Goal: Information Seeking & Learning: Learn about a topic

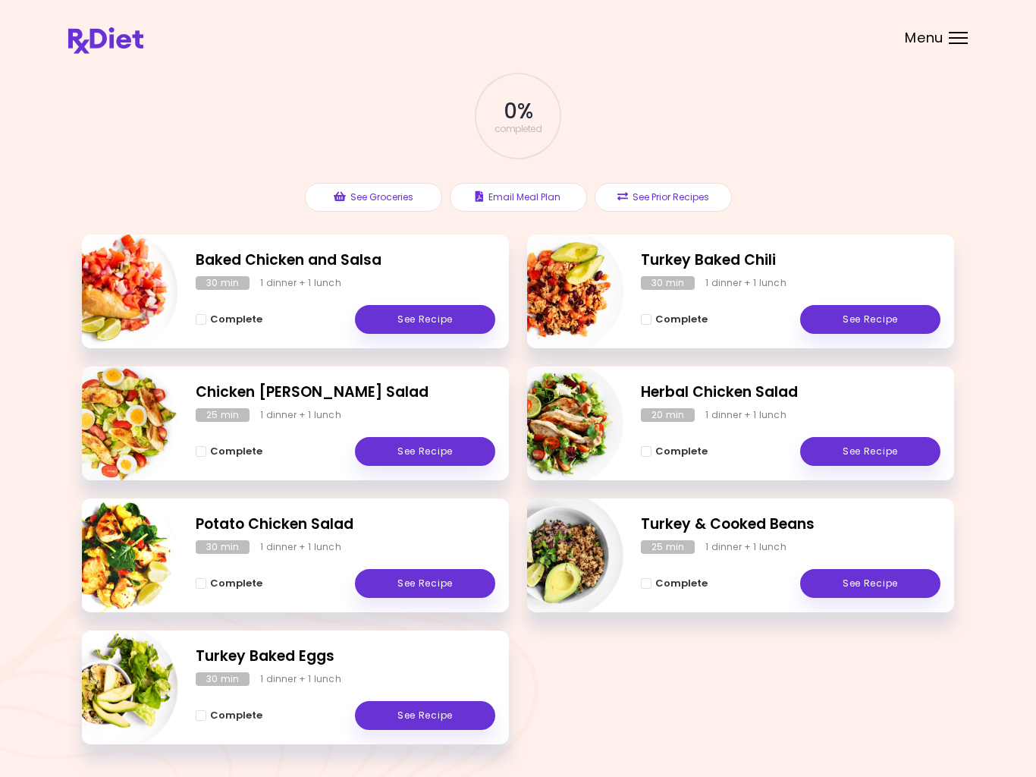
scroll to position [117, 0]
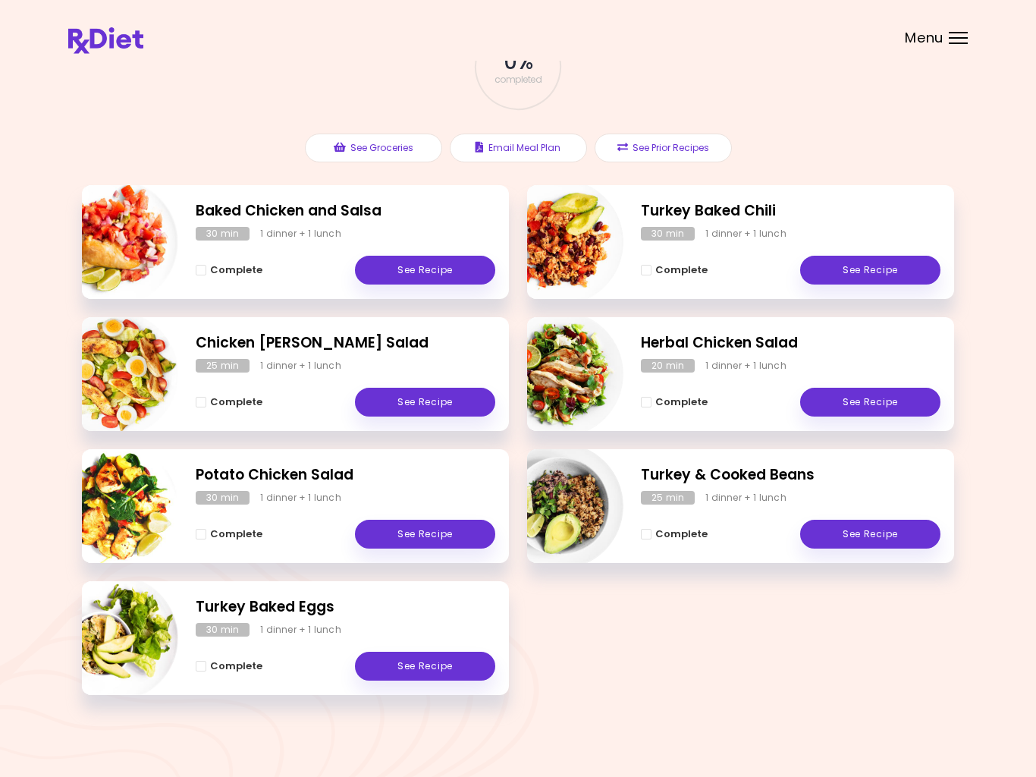
click at [410, 408] on link "See Recipe" at bounding box center [425, 402] width 140 height 29
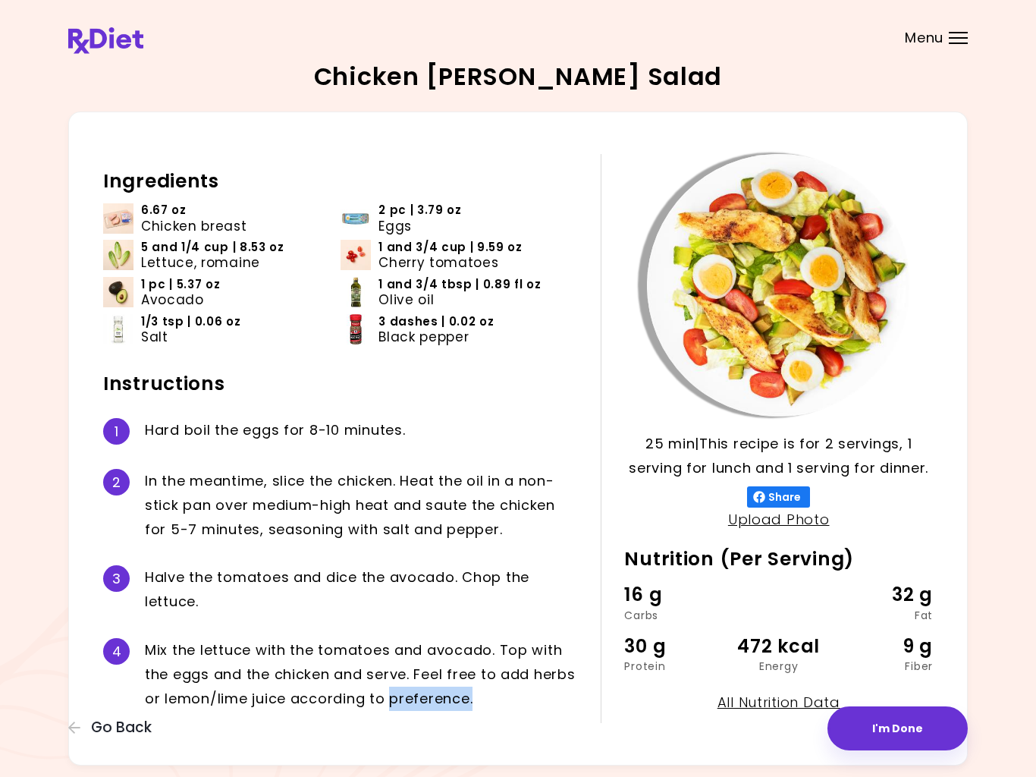
click at [123, 728] on span "Go Back" at bounding box center [121, 727] width 61 height 17
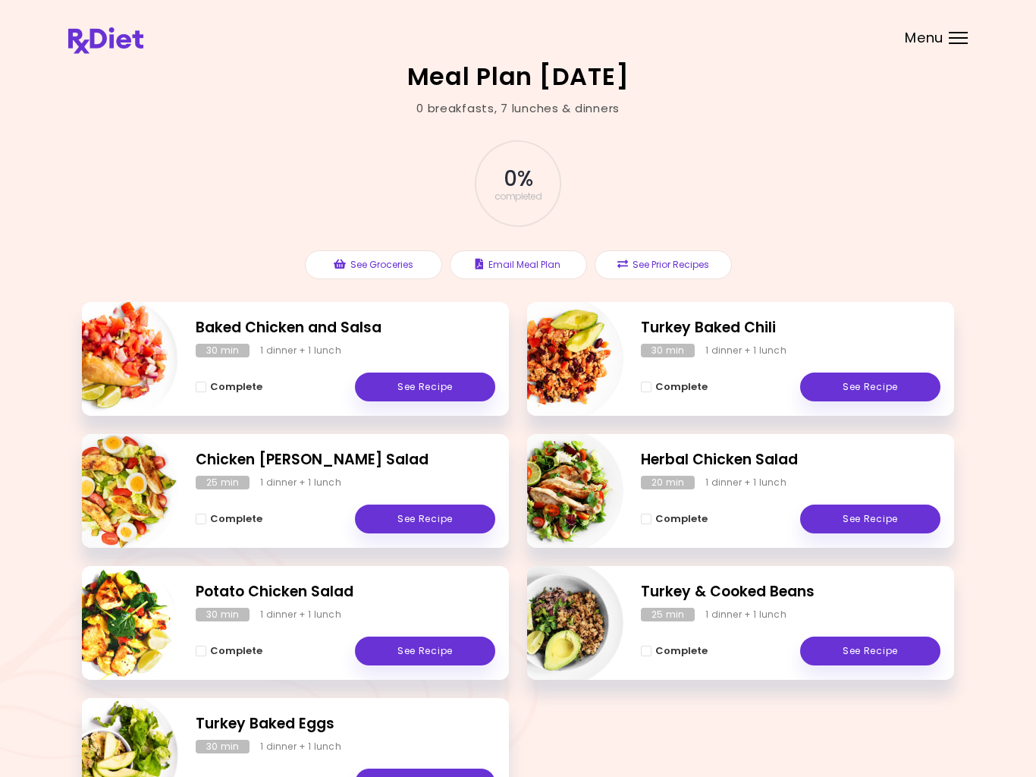
click at [422, 661] on link "See Recipe" at bounding box center [425, 651] width 140 height 29
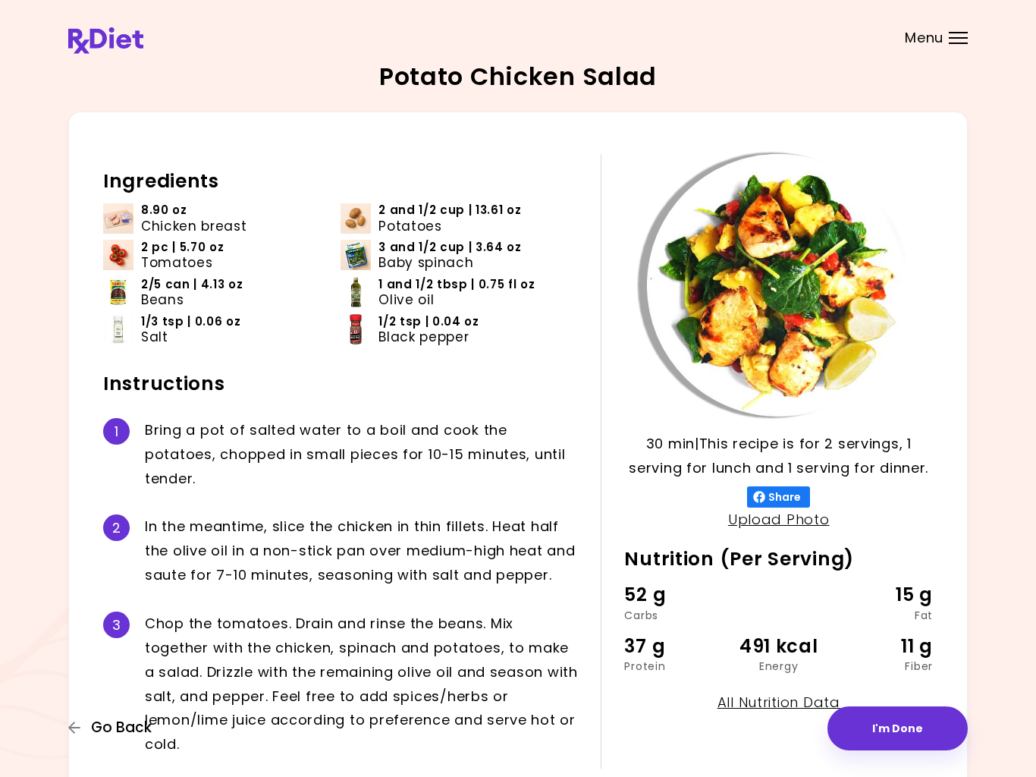
click at [99, 733] on span "Go Back" at bounding box center [121, 727] width 61 height 17
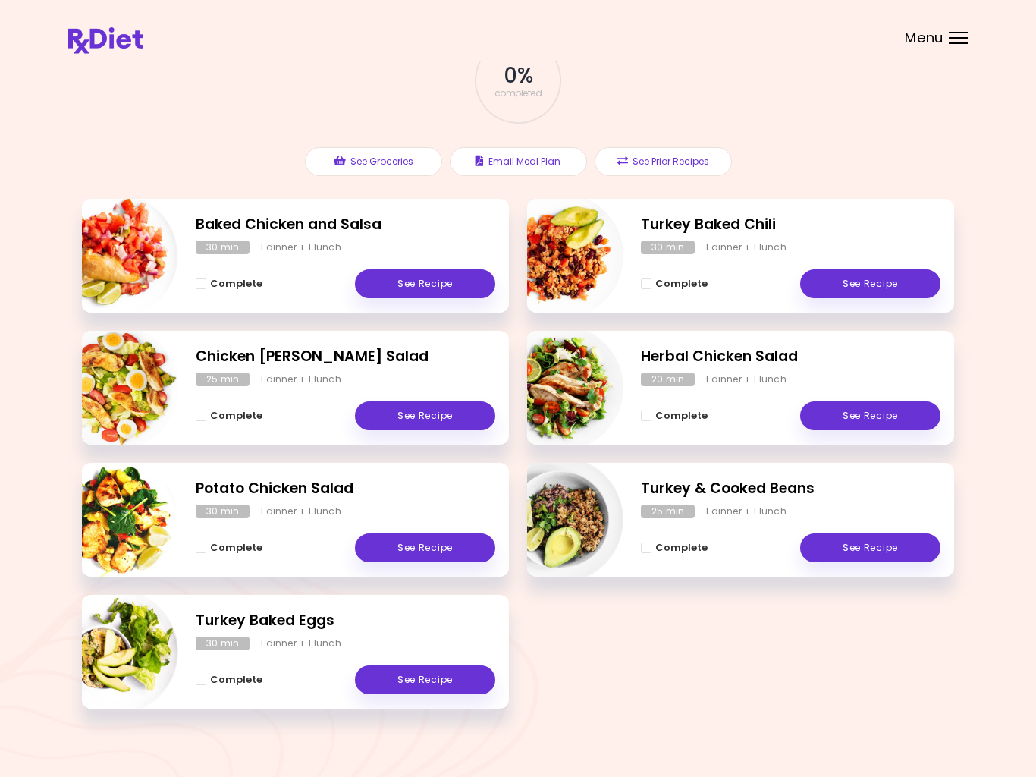
scroll to position [117, 0]
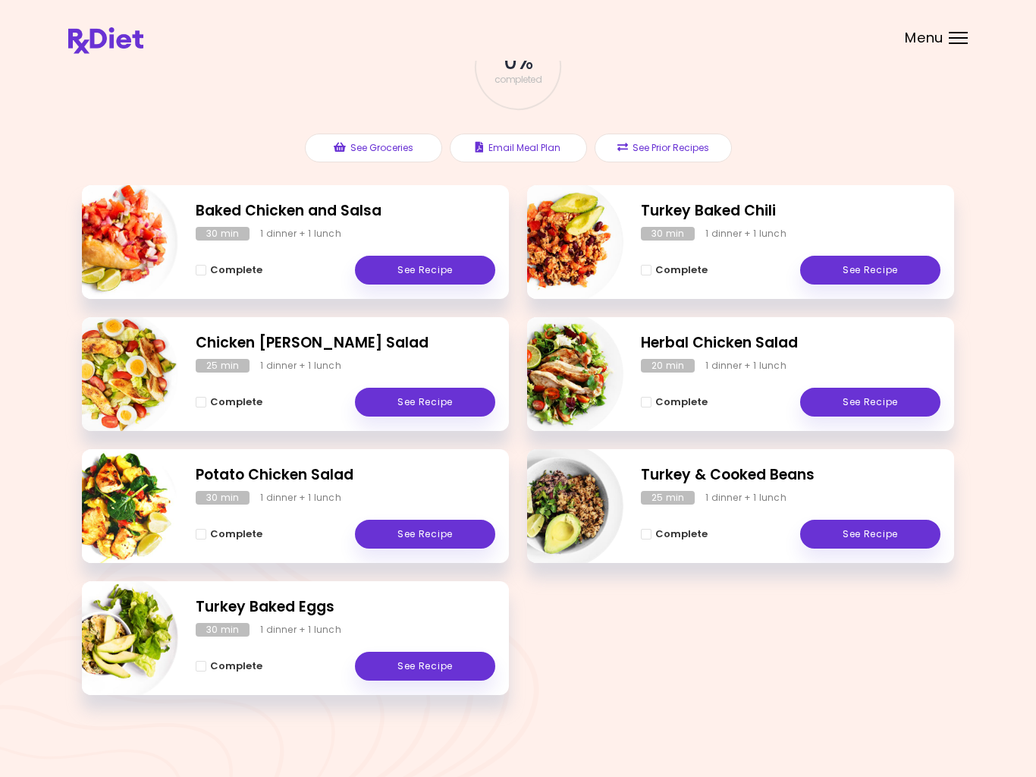
click at [408, 663] on link "See Recipe" at bounding box center [425, 666] width 140 height 29
